Goal: Task Accomplishment & Management: Manage account settings

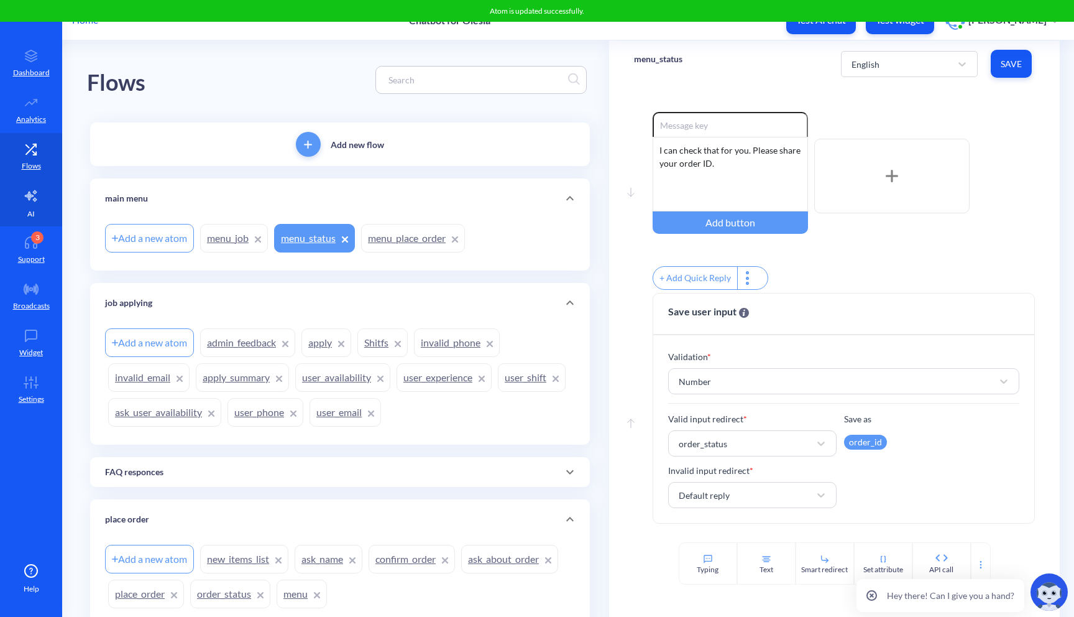
click at [45, 195] on link "AI" at bounding box center [31, 203] width 62 height 47
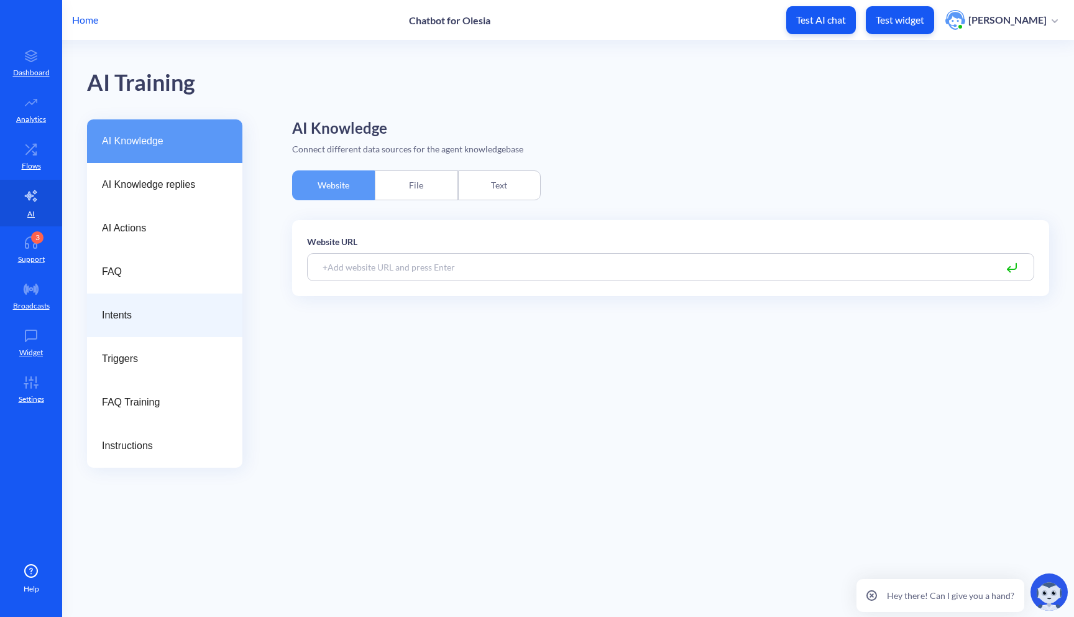
click at [145, 302] on div "Intents" at bounding box center [164, 315] width 155 height 44
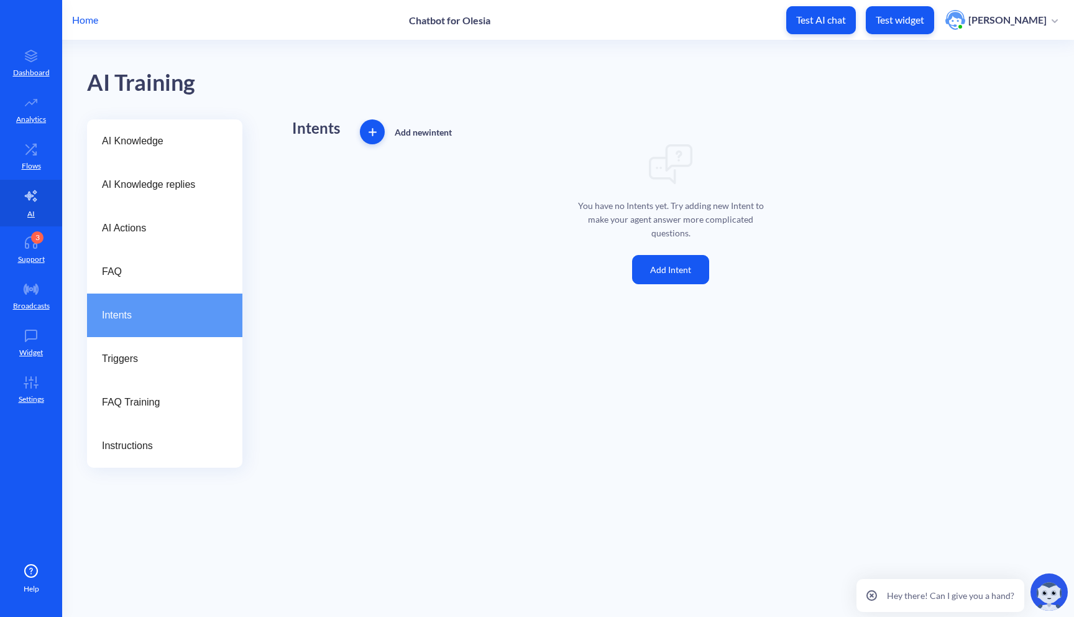
click at [660, 256] on button "Add Intent" at bounding box center [670, 269] width 77 height 29
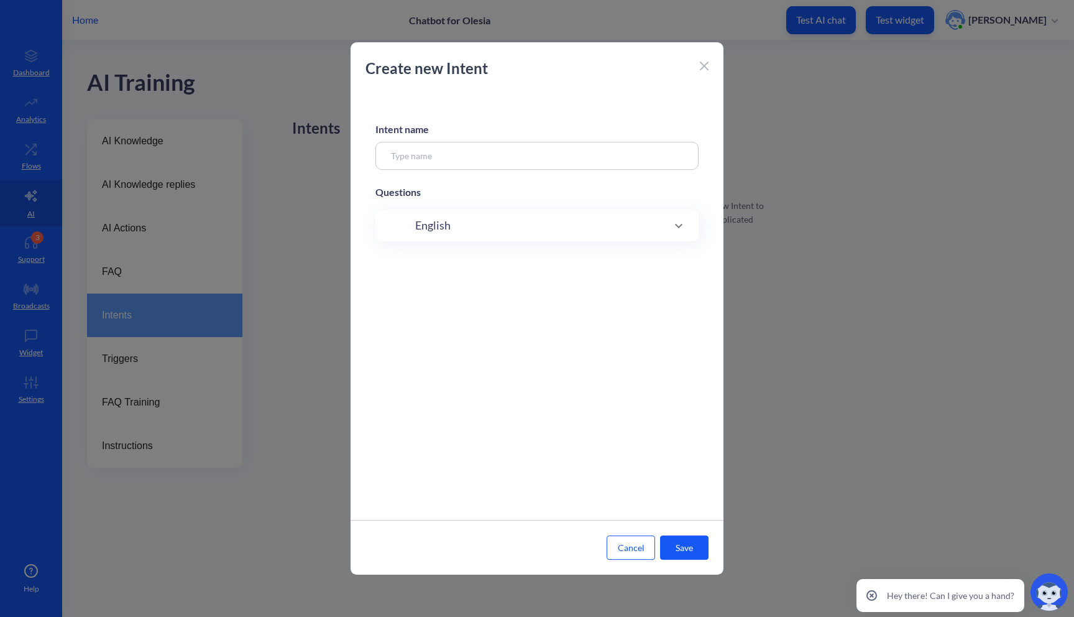
click at [596, 159] on input at bounding box center [537, 156] width 323 height 28
type input "Location"
click at [638, 235] on div "English" at bounding box center [537, 226] width 323 height 32
click at [556, 266] on input at bounding box center [524, 265] width 234 height 14
type input "where can I find you?"
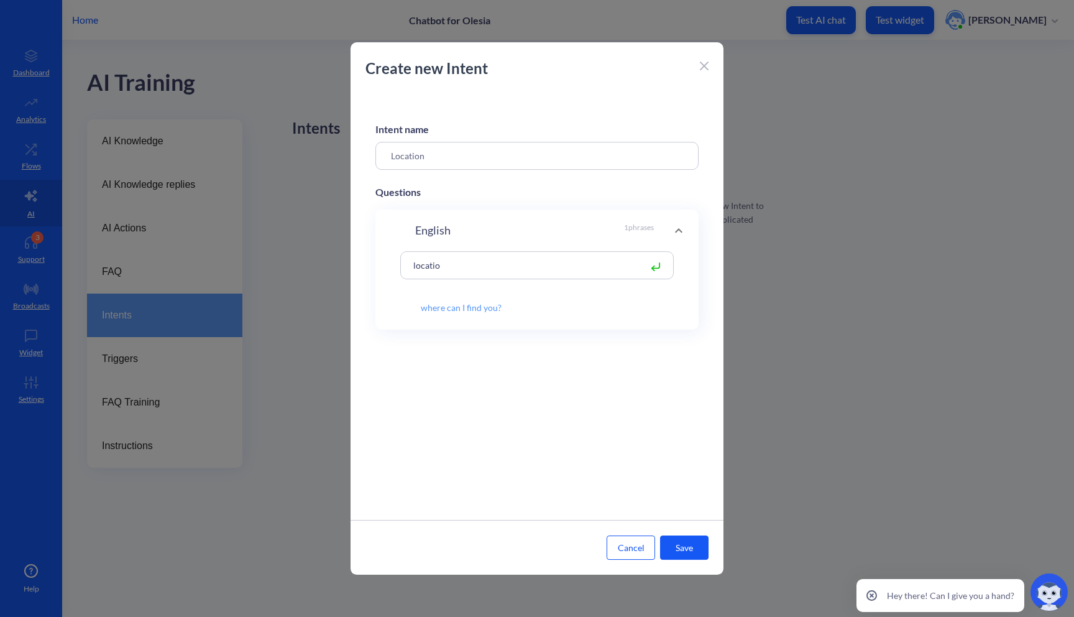
type input "location"
type input "where are you situated?"
click at [629, 544] on button "Cancel" at bounding box center [631, 547] width 49 height 24
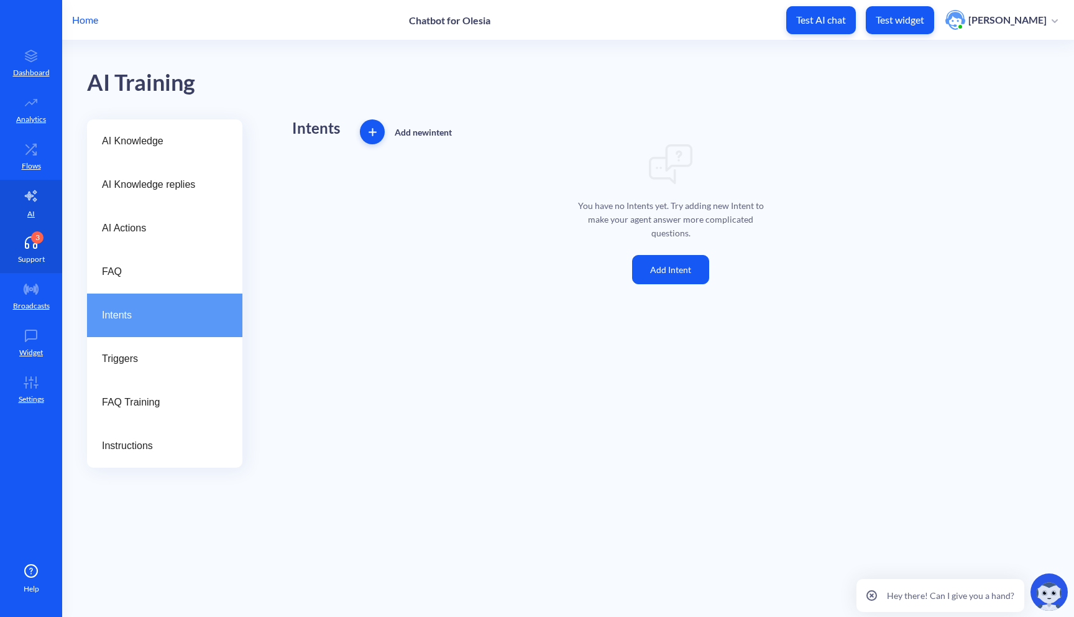
click at [25, 252] on link "3 Support" at bounding box center [31, 249] width 62 height 47
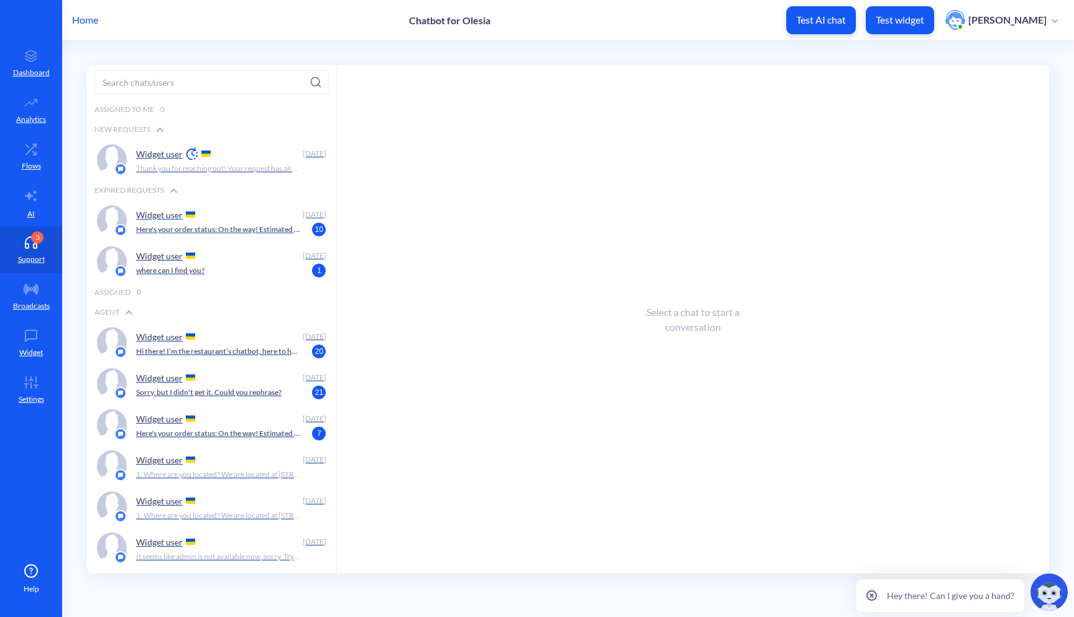
click at [269, 233] on p "Here's your order status: On the way! Estimated pick up time: [DATE]T12:28:02" at bounding box center [218, 229] width 165 height 11
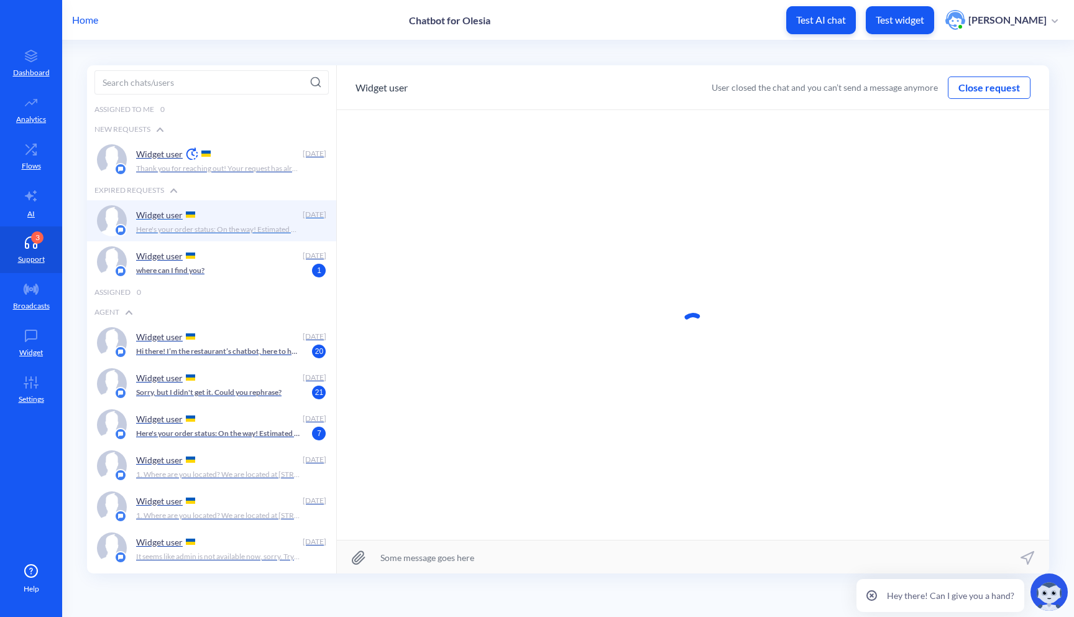
scroll to position [1, 0]
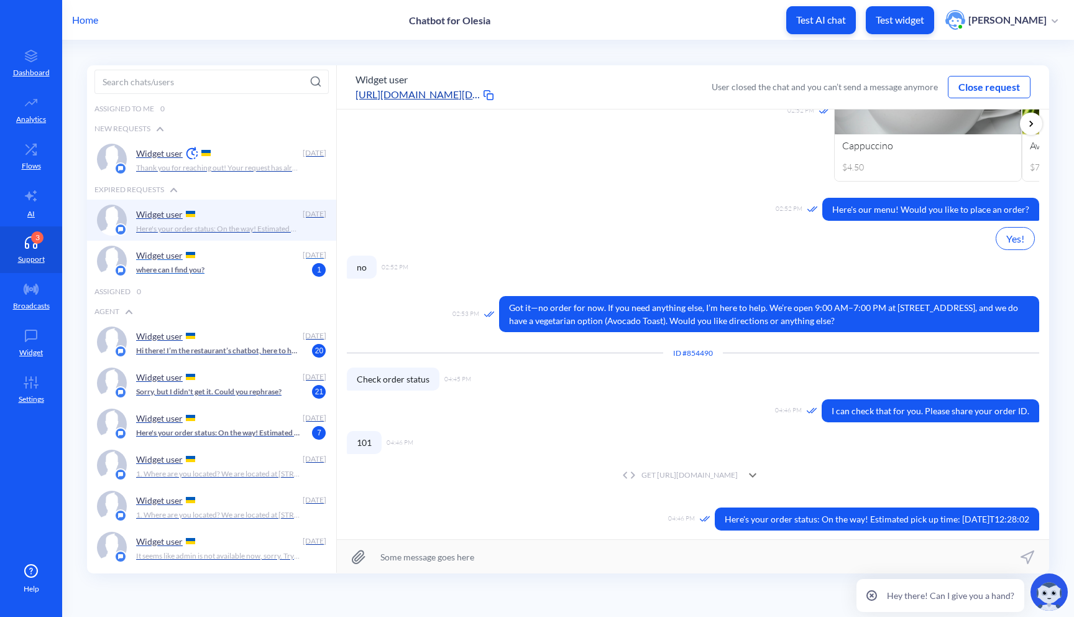
click at [276, 267] on div "where can I find you? 1" at bounding box center [227, 269] width 183 height 11
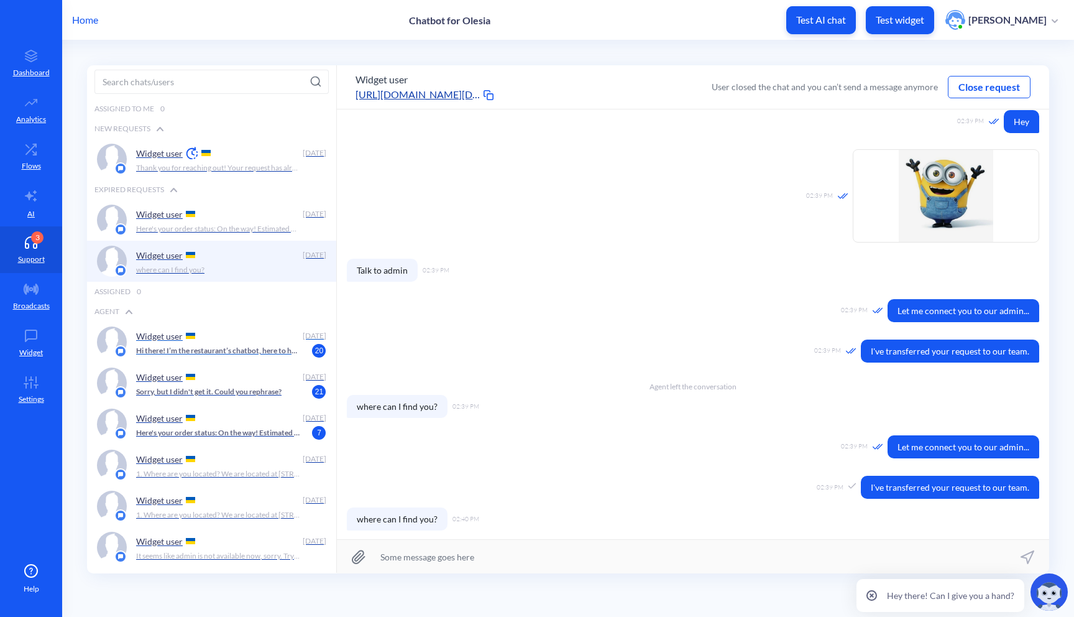
click at [265, 337] on div "Widget user" at bounding box center [217, 335] width 162 height 19
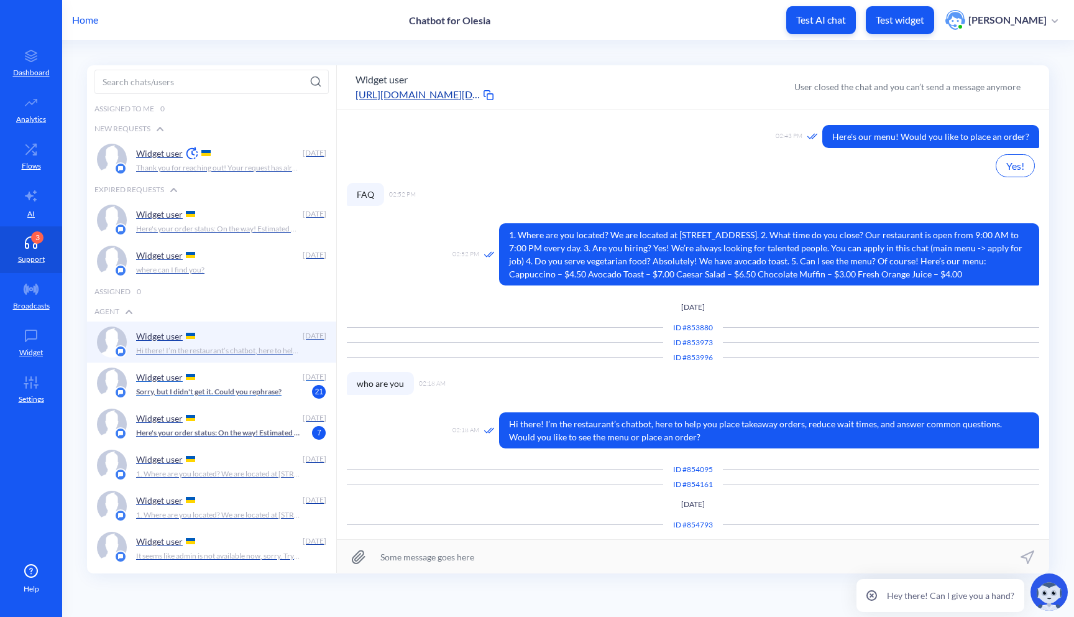
click at [264, 399] on div "Widget user [DATE] Sorry, but I didn't get it. Could you rephrase? 21" at bounding box center [211, 383] width 249 height 41
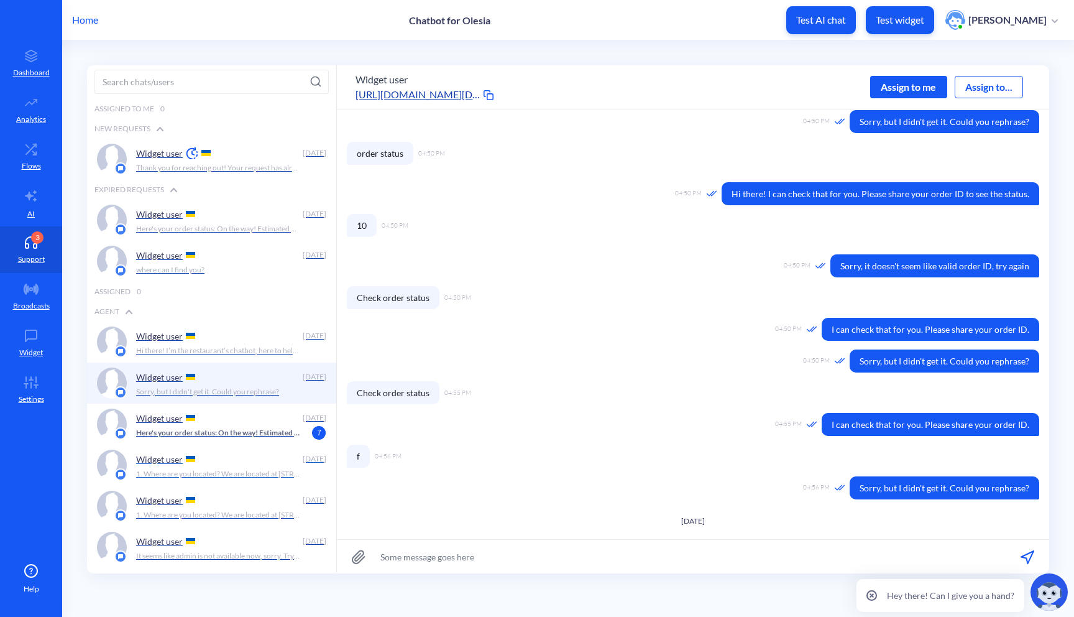
click at [267, 448] on div "Widget user [DATE] 1. Where are you located? We are located at [STREET_ADDRESS]…" at bounding box center [211, 465] width 249 height 41
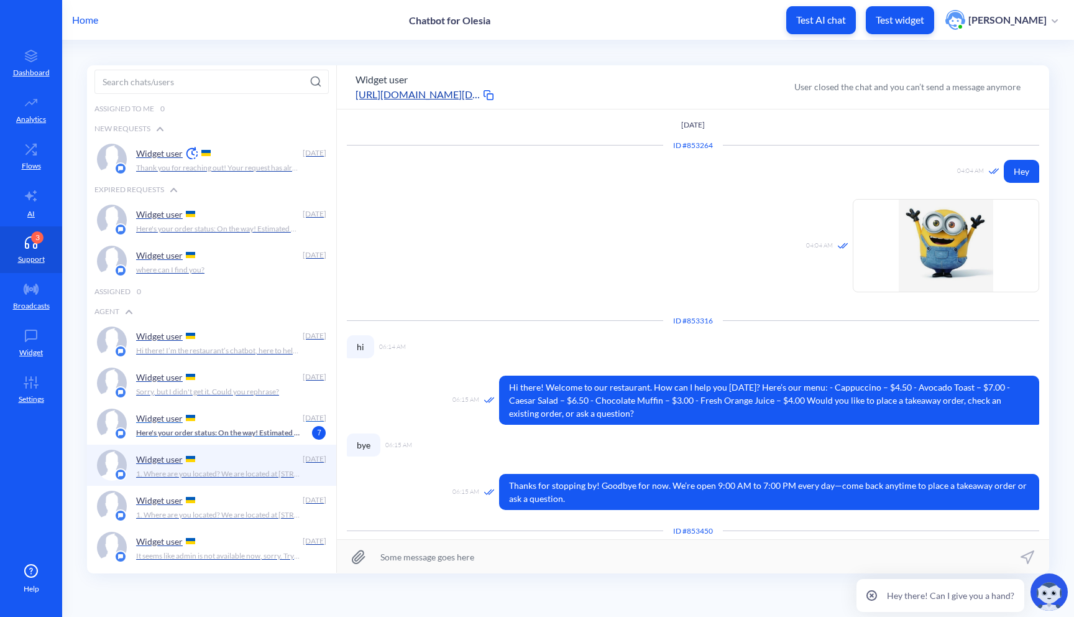
click at [241, 427] on p "Here's your order status: On the way! Estimated pick up time: [DATE]T12:28:02" at bounding box center [218, 432] width 165 height 11
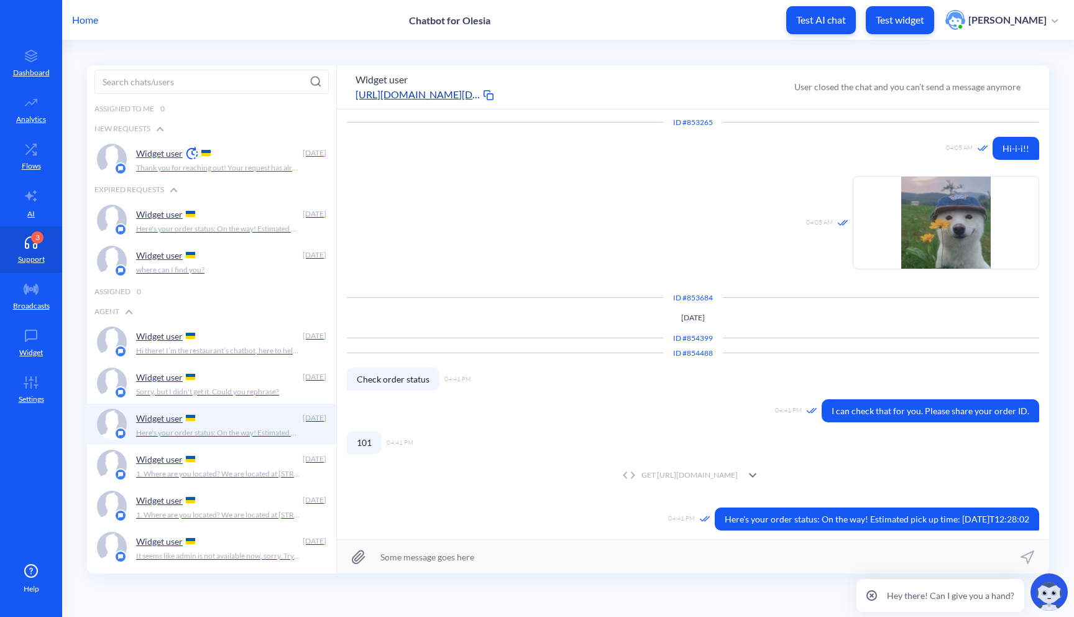
click at [284, 160] on div "Widget user" at bounding box center [217, 153] width 162 height 19
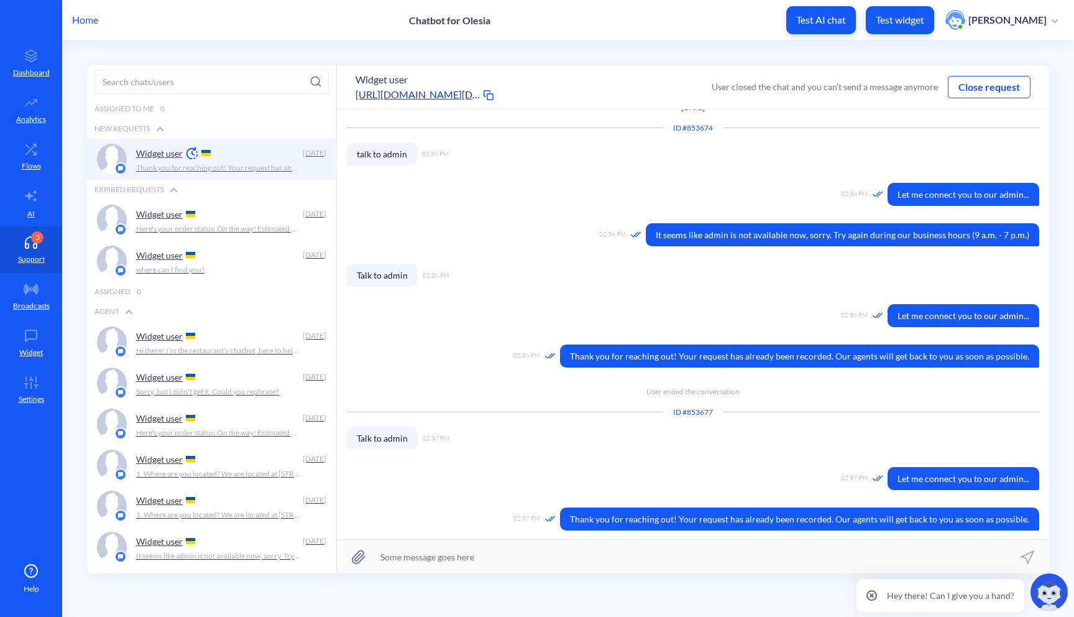
scroll to position [17, 0]
click at [978, 88] on button "Close request" at bounding box center [989, 87] width 81 height 15
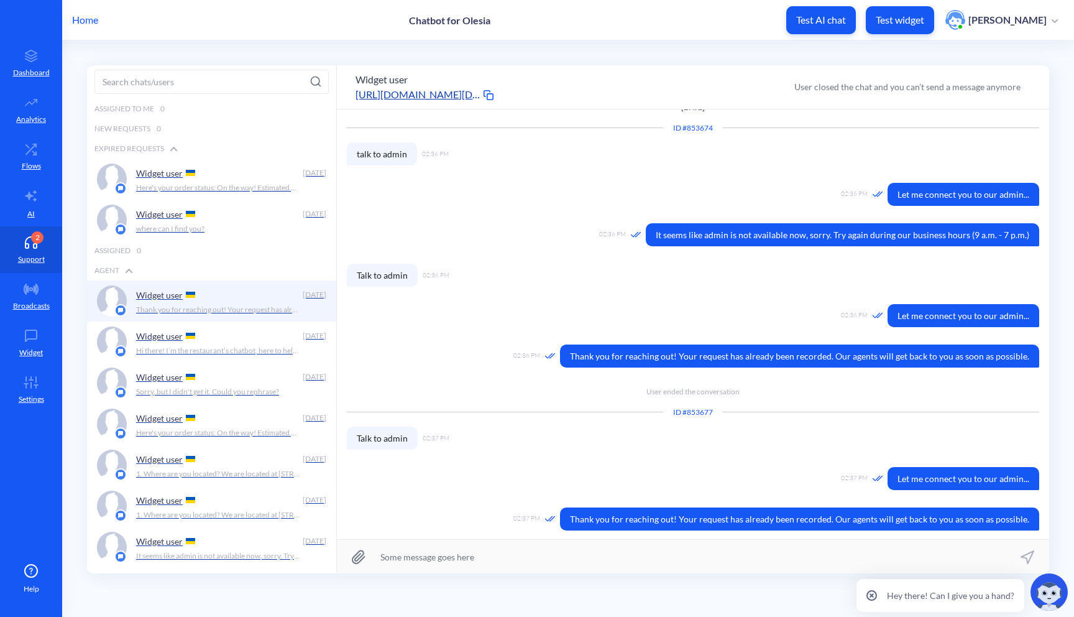
scroll to position [86, 0]
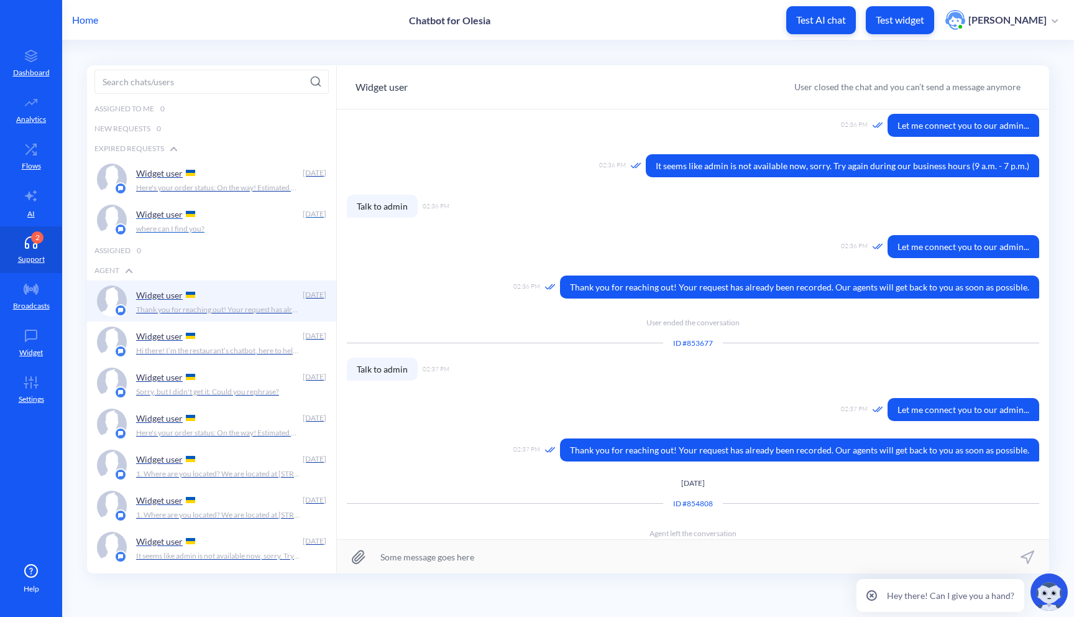
click at [195, 210] on div "Widget user" at bounding box center [217, 214] width 162 height 19
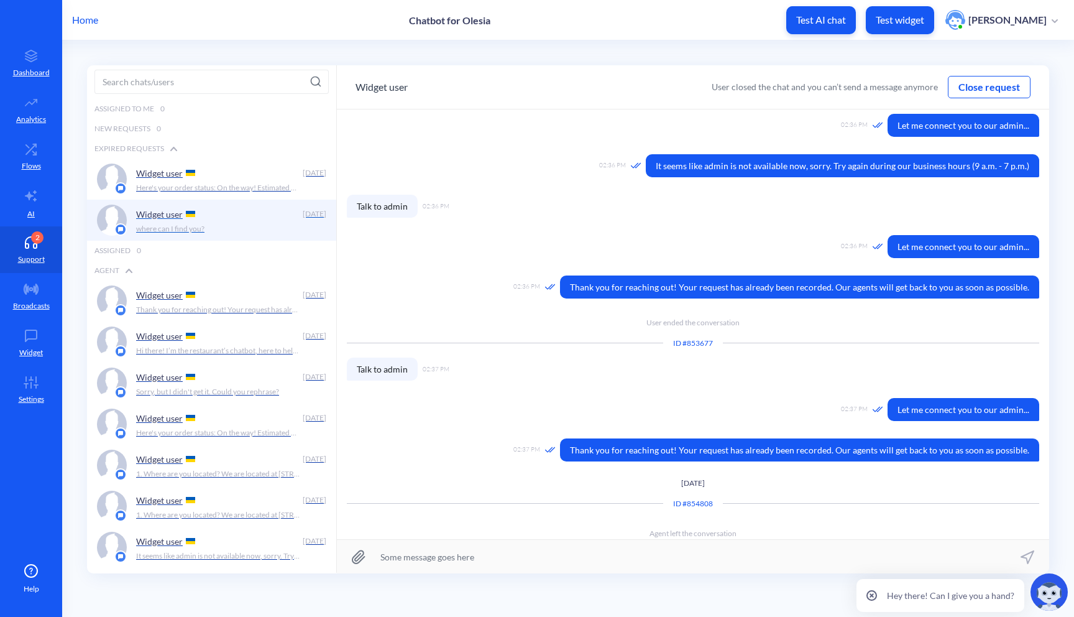
scroll to position [50, 0]
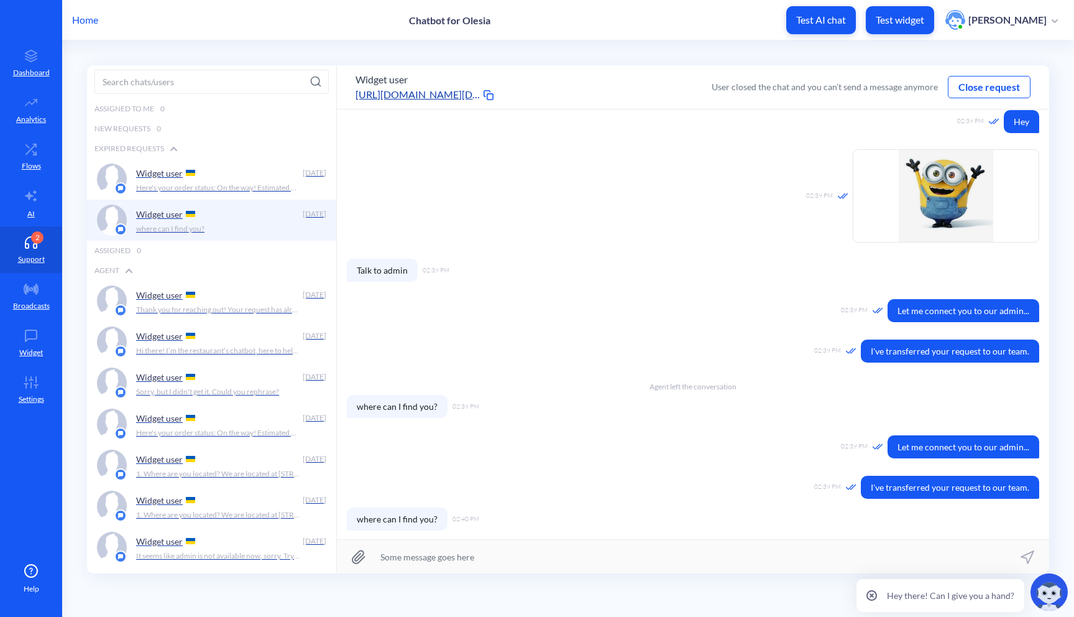
click at [991, 90] on button "Close request" at bounding box center [989, 87] width 81 height 15
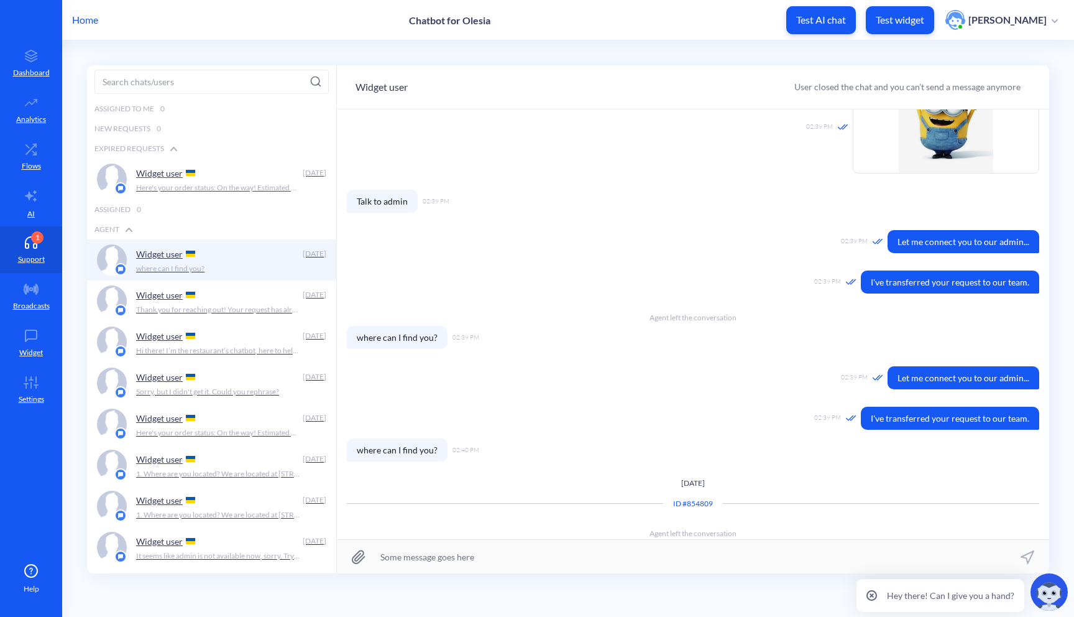
click at [312, 175] on div "[DATE]" at bounding box center [314, 172] width 25 height 11
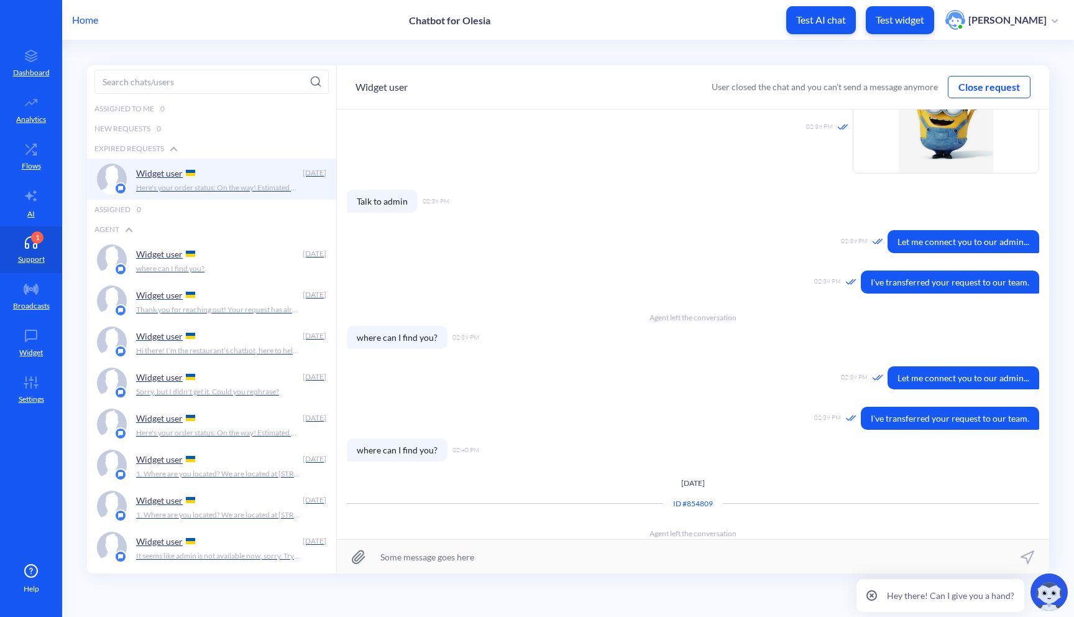
scroll to position [364, 0]
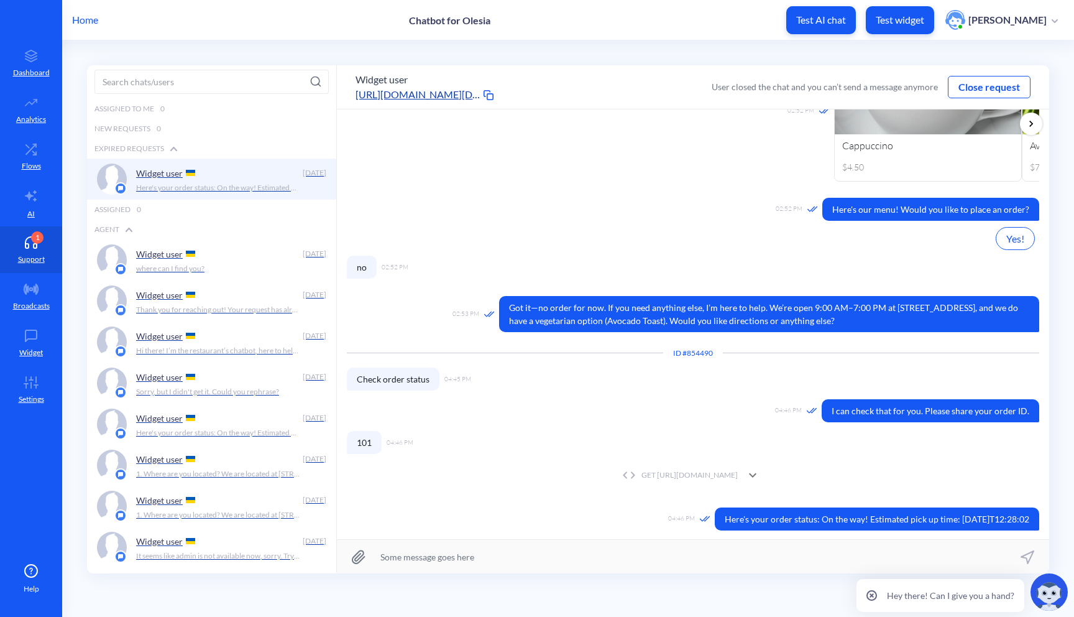
click at [1019, 85] on button "Close request" at bounding box center [989, 87] width 81 height 15
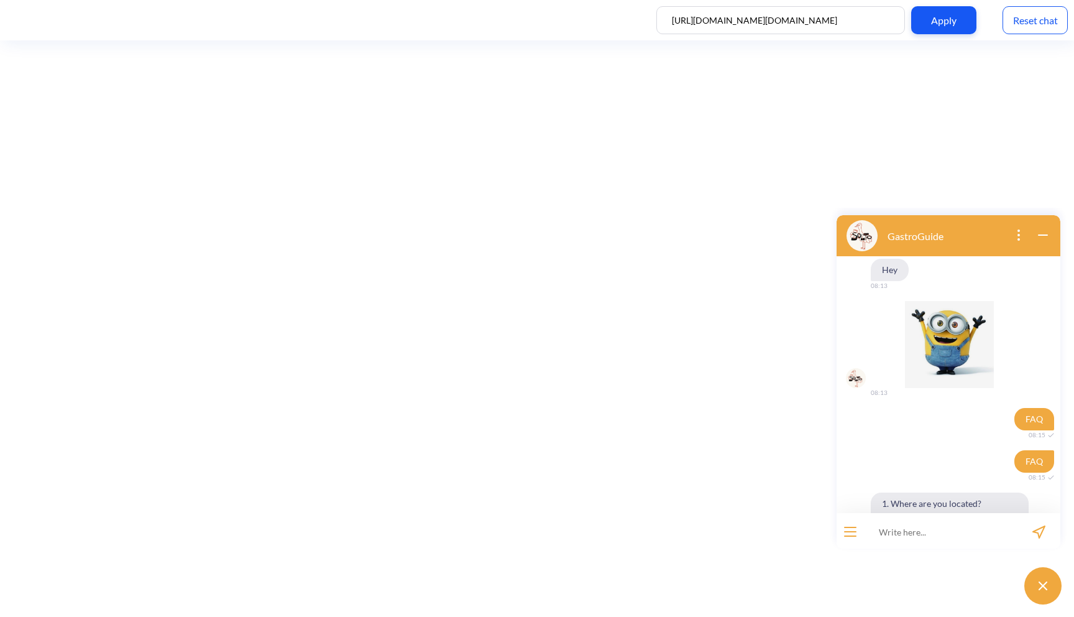
scroll to position [361, 0]
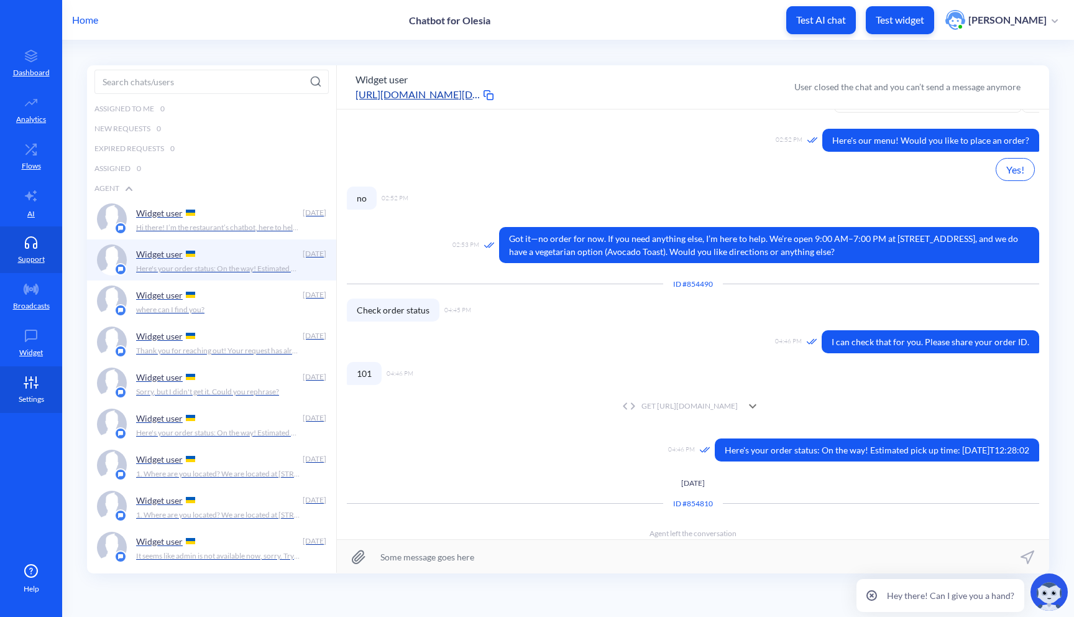
click at [28, 384] on icon at bounding box center [31, 382] width 25 height 12
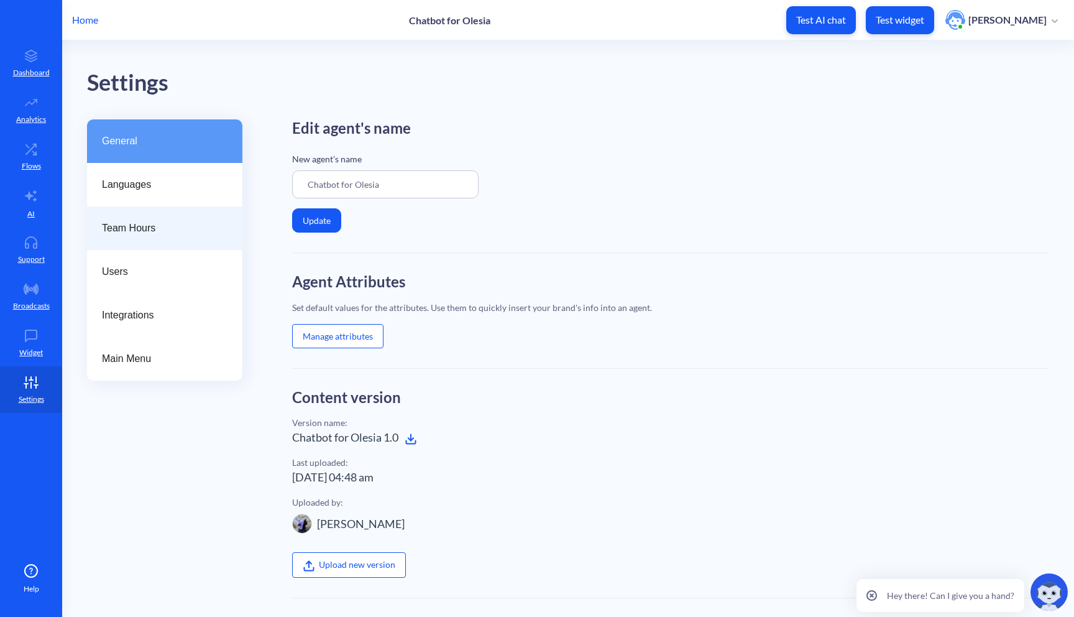
click at [169, 219] on div "Team Hours" at bounding box center [164, 228] width 155 height 44
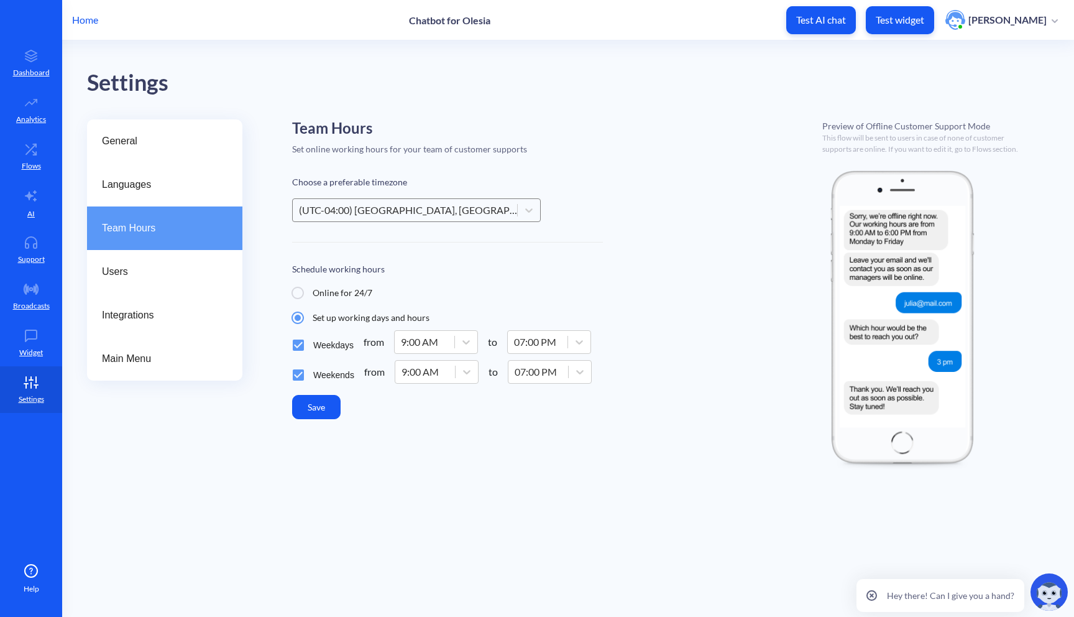
click at [397, 205] on div "(UTC-04:00) Santiago, Halifax, Santo Domingo" at bounding box center [408, 210] width 219 height 15
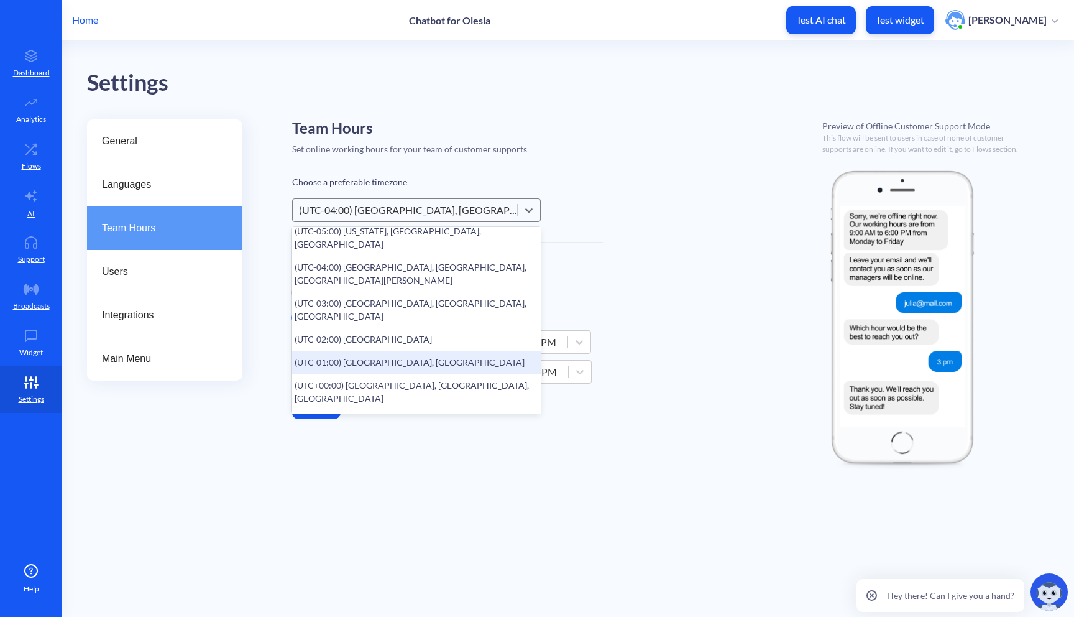
scroll to position [229, 0]
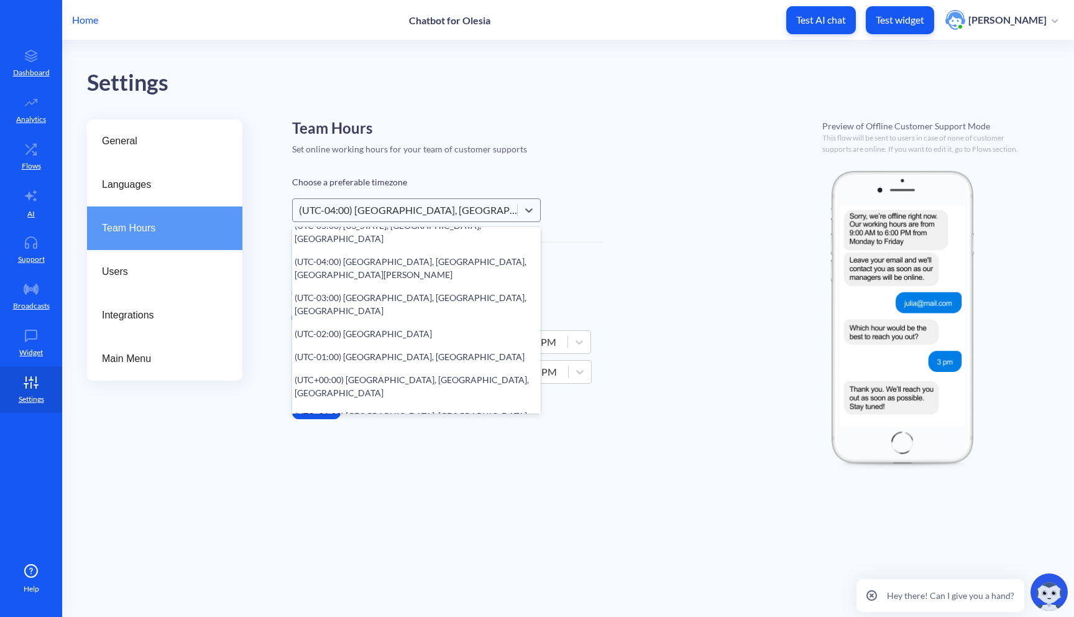
click at [373, 440] on div "(UTC+02:00) Helsinki, Cairo, Jerusalem" at bounding box center [416, 458] width 249 height 36
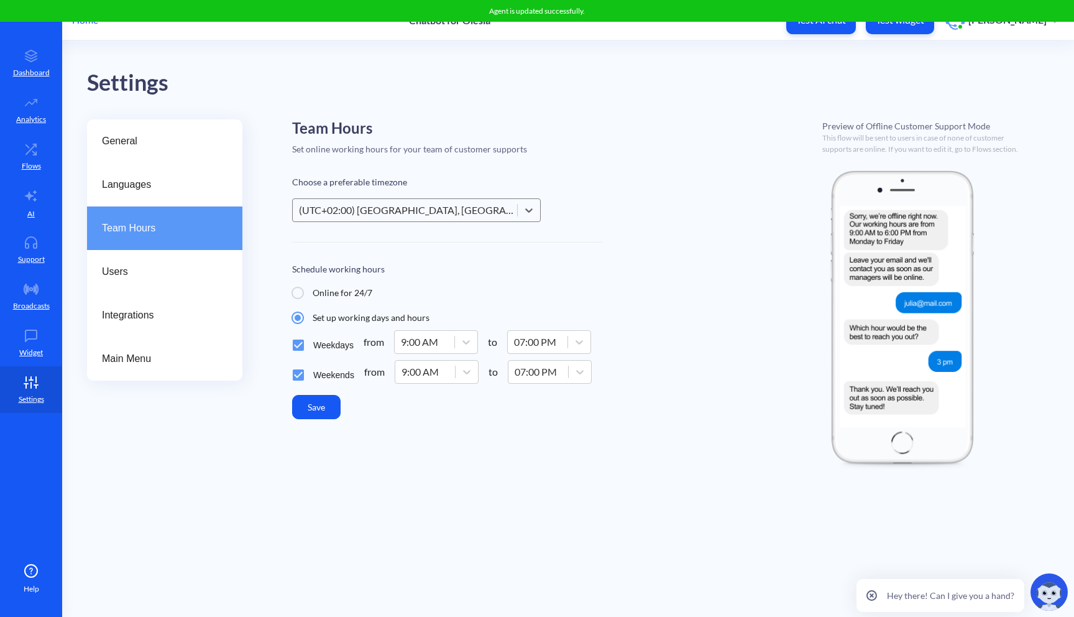
click at [331, 400] on button "Save" at bounding box center [316, 407] width 49 height 24
